Goal: Go to known website: Access a specific website the user already knows

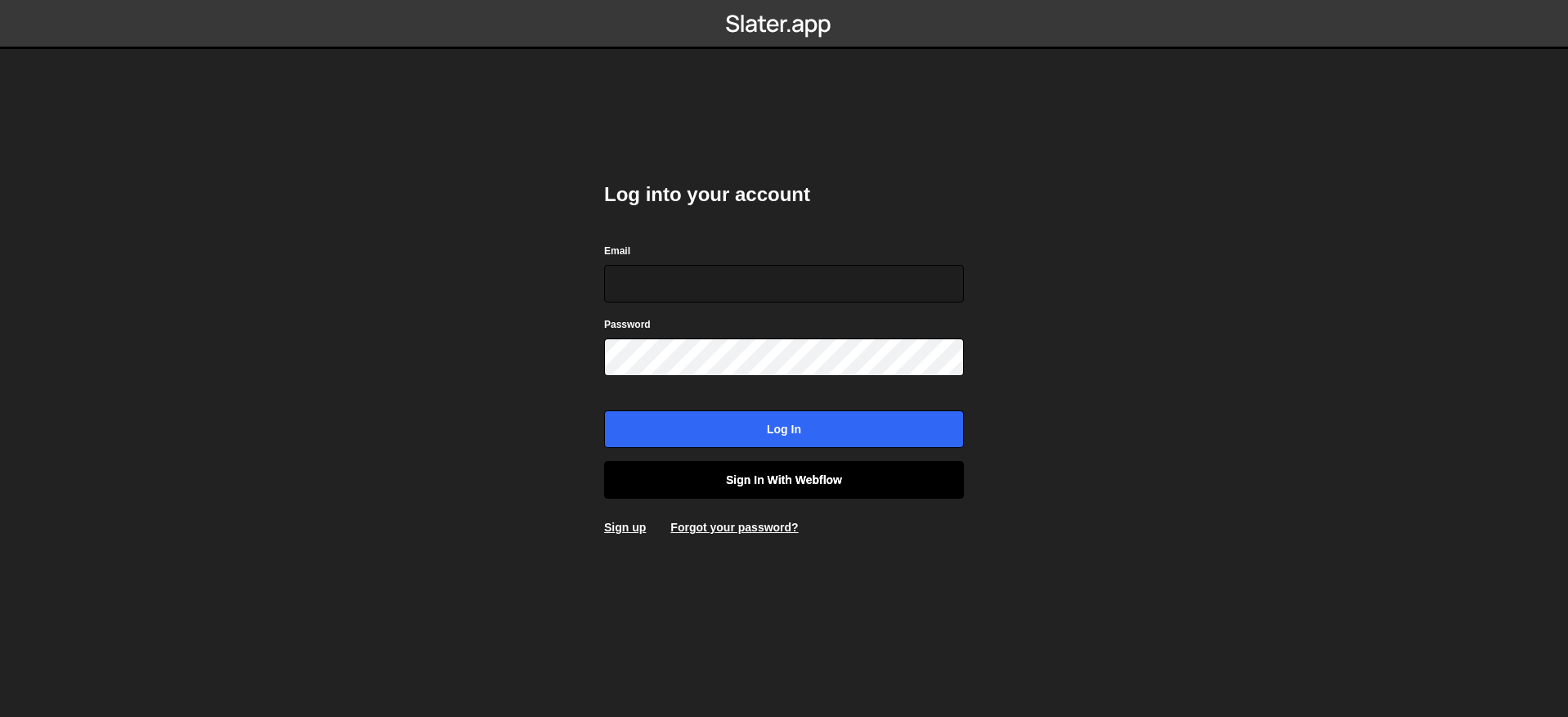
type input "[EMAIL_ADDRESS][DOMAIN_NAME]"
click at [768, 481] on link "Sign in with Webflow" at bounding box center [784, 481] width 360 height 38
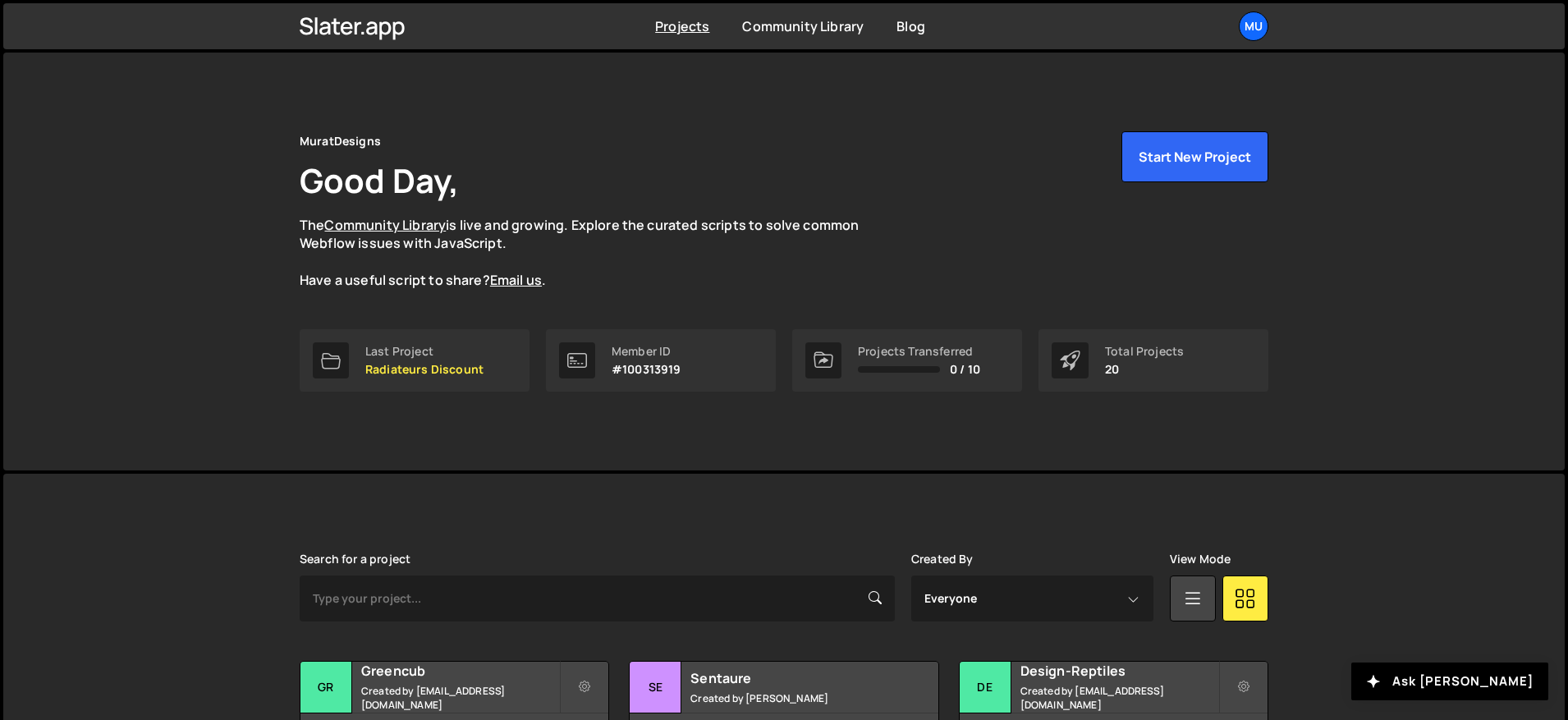
scroll to position [289, 0]
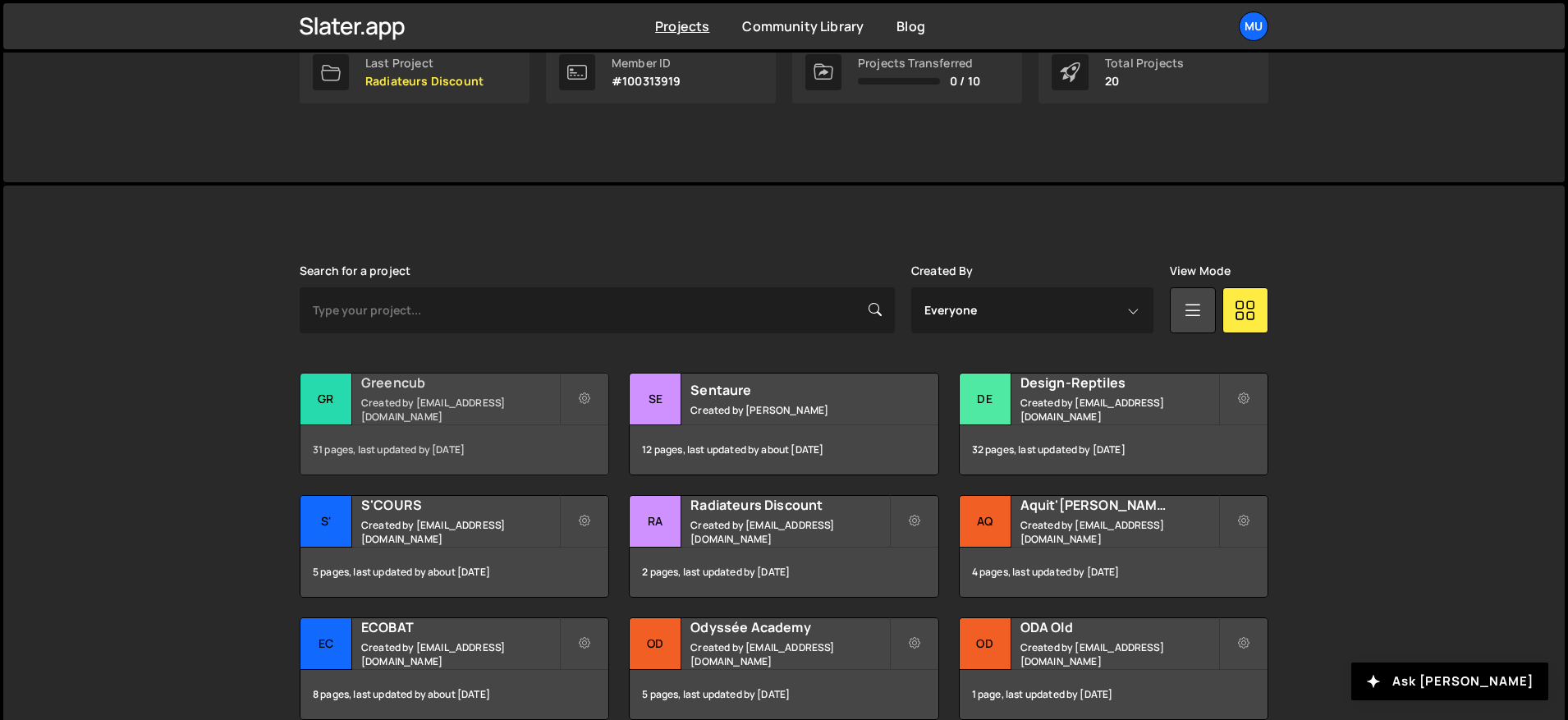
click at [366, 405] on small "Created by muratdesigns1@gmail.com" at bounding box center [460, 410] width 198 height 28
